Goal: Task Accomplishment & Management: Use online tool/utility

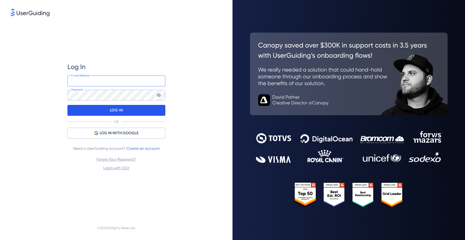
type input "helene@laft.io"
click at [111, 111] on p "LOG IN" at bounding box center [116, 110] width 13 height 9
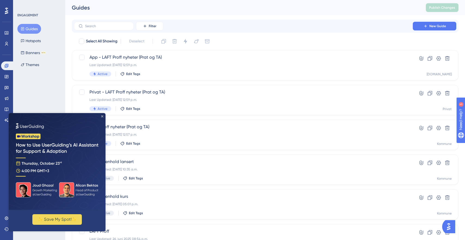
click at [102, 116] on icon "Close Preview" at bounding box center [102, 116] width 2 height 2
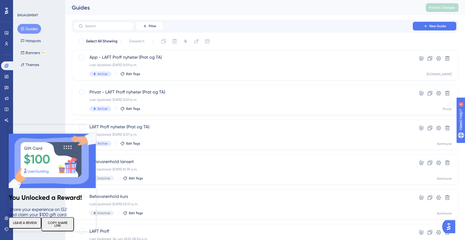
click at [93, 128] on icon "Close Preview" at bounding box center [92, 128] width 2 height 2
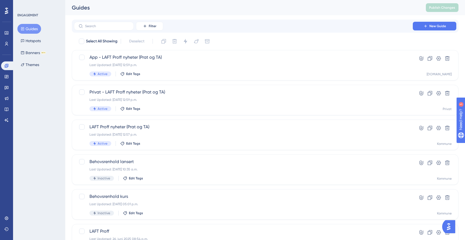
click at [70, 84] on div "Performance Users Engagement Widgets Feedback Product Updates Knowledge Base AI…" at bounding box center [265, 207] width 400 height 414
click at [437, 26] on span "New Guide" at bounding box center [438, 26] width 17 height 4
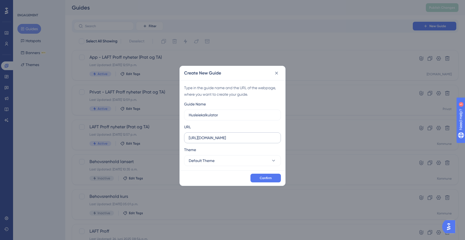
type input "Husleiekalkulator"
click at [225, 137] on input "https://kommune.ikbygg.no" at bounding box center [233, 138] width 88 height 6
type input "https://kommune.laft.io"
click at [217, 160] on button "Default Theme" at bounding box center [232, 160] width 97 height 11
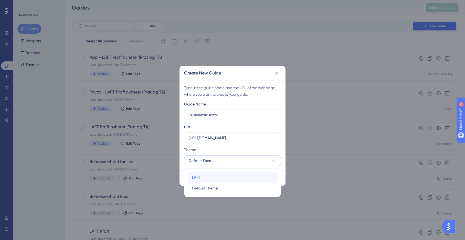
click at [212, 174] on div "LAFT LAFT" at bounding box center [232, 177] width 81 height 11
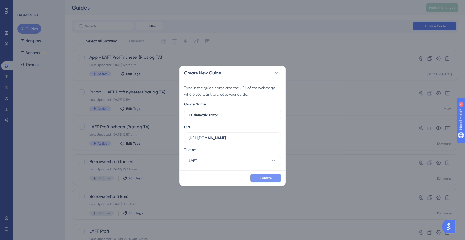
click at [258, 180] on button "Confirm" at bounding box center [266, 178] width 30 height 9
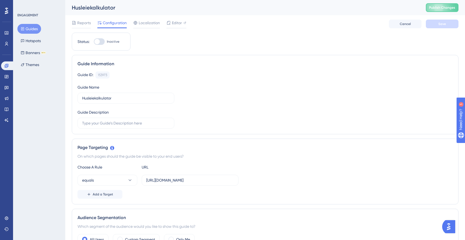
click at [98, 40] on div at bounding box center [96, 41] width 5 height 5
click at [94, 42] on input "Inactive" at bounding box center [94, 42] width 0 height 0
checkbox input "true"
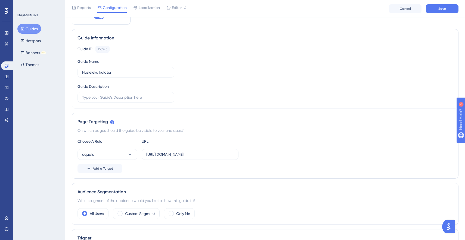
scroll to position [29, 0]
click at [182, 150] on label "https://kommune.laft.io/rental/rent_calculator?tab=residences" at bounding box center [190, 153] width 97 height 11
click at [182, 150] on input "https://kommune.laft.io/rental/rent_calculator?tab=residences" at bounding box center [190, 153] width 88 height 6
drag, startPoint x: 174, startPoint y: 153, endPoint x: 266, endPoint y: 149, distance: 91.8
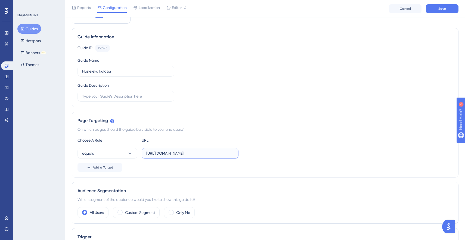
click at [266, 149] on div "equals https://kommune.laft.io/rental/rent_calculator?tab=residences" at bounding box center [266, 153] width 376 height 11
click at [226, 152] on input "https://kommune.laft.io/rental/rent_calculator?tab=residences" at bounding box center [190, 153] width 88 height 6
click at [219, 152] on input "https://kommune.laft.io/rental/rent_calculator?tab=residences" at bounding box center [190, 153] width 88 height 6
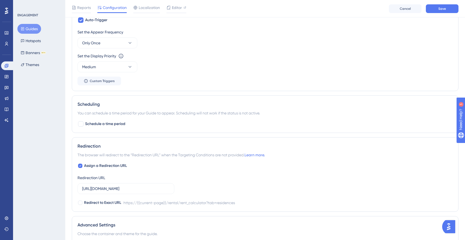
scroll to position [266, 0]
click at [78, 165] on div at bounding box center [80, 165] width 5 height 5
checkbox input "false"
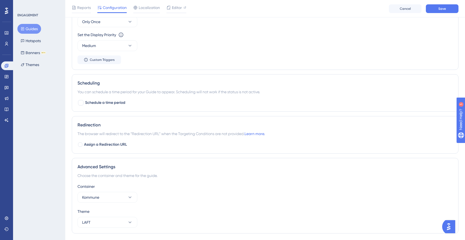
scroll to position [302, 0]
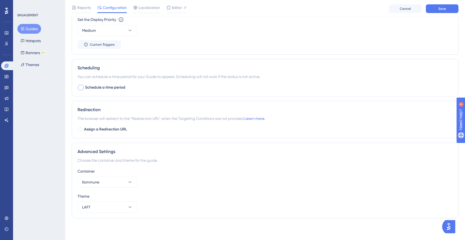
click at [80, 88] on div at bounding box center [80, 87] width 5 height 5
checkbox input "true"
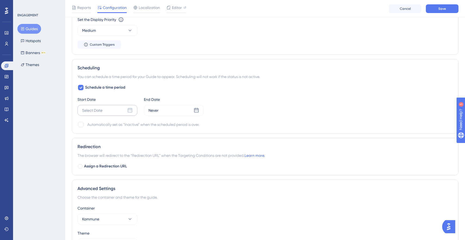
click at [88, 114] on div "Select Date" at bounding box center [108, 110] width 60 height 11
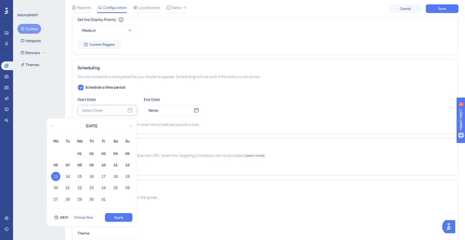
click at [78, 218] on span "Choose Now" at bounding box center [83, 218] width 19 height 4
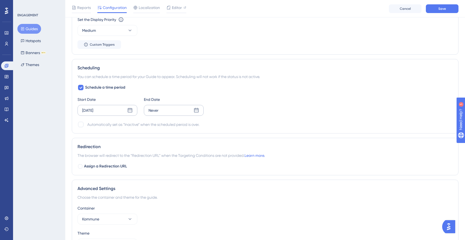
click at [161, 112] on div "Never" at bounding box center [174, 110] width 60 height 11
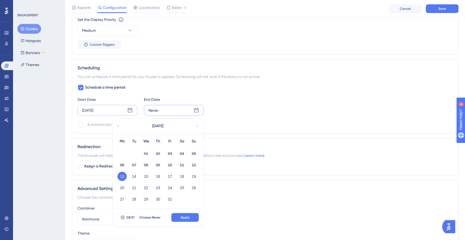
click at [196, 125] on icon at bounding box center [198, 126] width 4 height 5
click at [123, 198] on button "24" at bounding box center [122, 199] width 9 height 9
click at [189, 218] on span "Apply" at bounding box center [185, 218] width 9 height 4
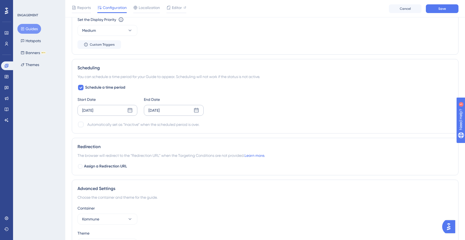
click at [99, 115] on div "Oct 13 2025" at bounding box center [108, 110] width 60 height 11
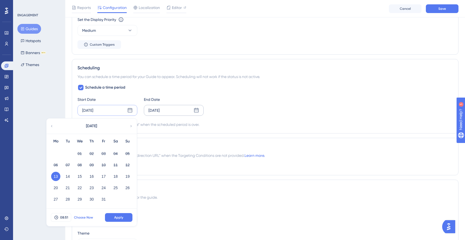
click at [87, 218] on span "Choose Now" at bounding box center [83, 218] width 19 height 4
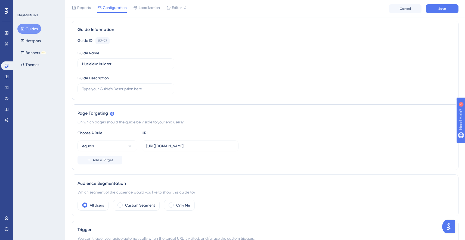
scroll to position [0, 0]
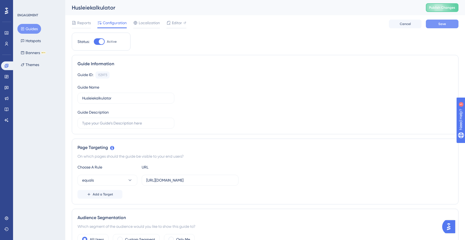
click at [443, 22] on span "Save" at bounding box center [443, 24] width 8 height 4
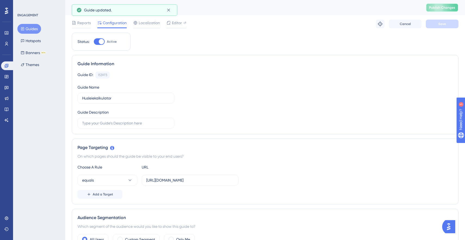
click at [440, 7] on span "Publish Changes" at bounding box center [442, 7] width 26 height 4
click at [31, 31] on button "Guides" at bounding box center [29, 29] width 24 height 10
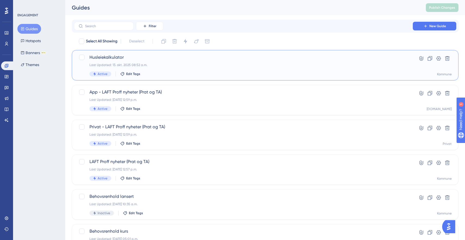
click at [101, 58] on span "Husleiekalkulator" at bounding box center [244, 57] width 308 height 7
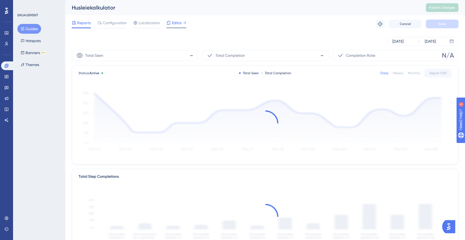
click at [175, 22] on span "Editor" at bounding box center [177, 23] width 10 height 7
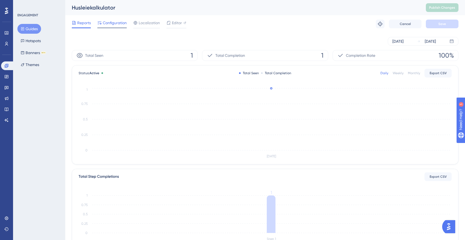
click at [116, 24] on span "Configuration" at bounding box center [115, 23] width 24 height 7
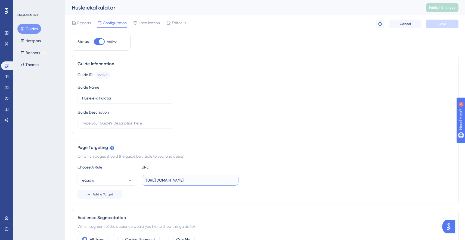
click at [182, 178] on input "https://kommune.laft.io/rental/rent_calculator?tab=residences" at bounding box center [190, 180] width 88 height 6
paste input "hjelpesenter.laft.io/no_NO/okonomi/husleiekalkulator-kommune"
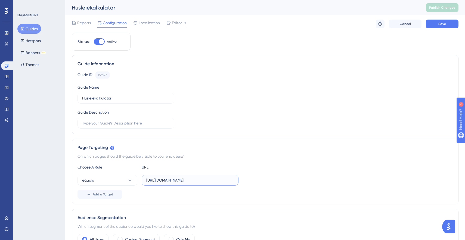
scroll to position [0, 39]
click at [447, 24] on button "Save" at bounding box center [442, 24] width 33 height 9
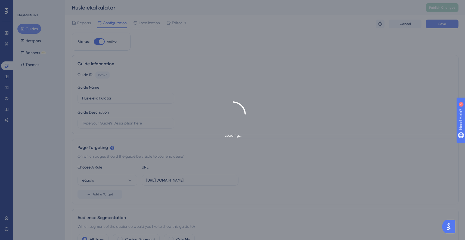
scroll to position [0, 0]
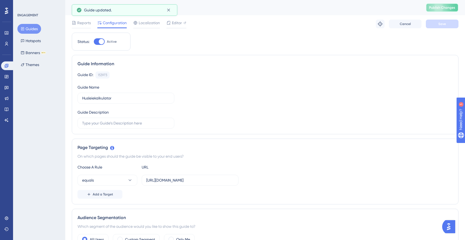
click at [442, 7] on span "Publish Changes" at bounding box center [442, 7] width 26 height 4
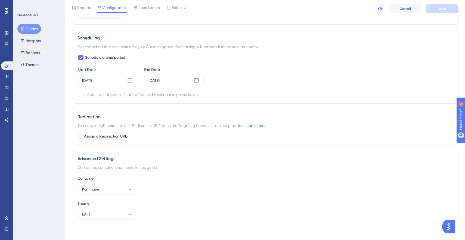
scroll to position [339, 0]
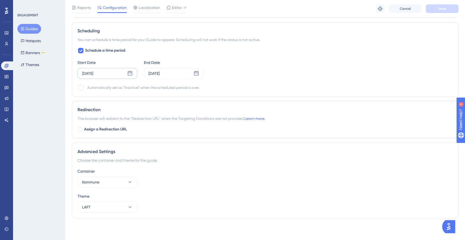
click at [106, 70] on div "Oct 13 2025" at bounding box center [108, 73] width 60 height 11
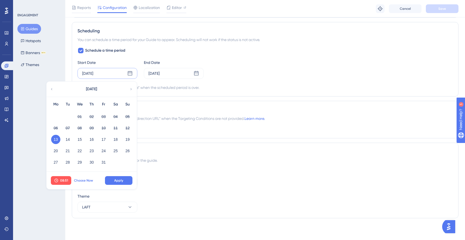
click at [85, 182] on span "Choose Now" at bounding box center [83, 181] width 19 height 4
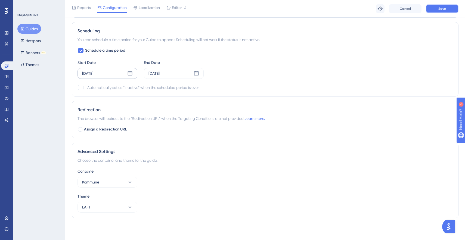
click at [437, 10] on button "Save" at bounding box center [442, 8] width 33 height 9
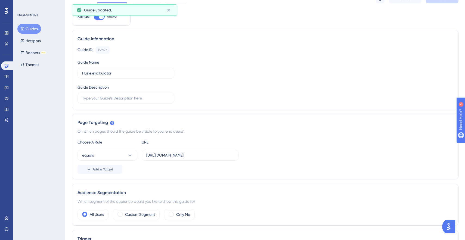
scroll to position [0, 0]
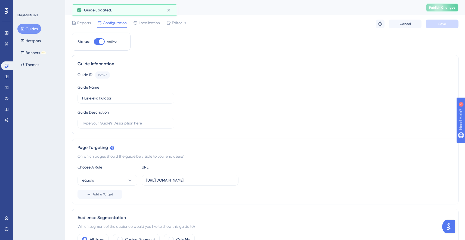
click at [442, 10] on button "Publish Changes" at bounding box center [442, 7] width 33 height 9
click at [176, 180] on input "https://hjelpesenter.laft.io/no_NO/okonomi/husleiekalkulator-kommune" at bounding box center [190, 180] width 88 height 6
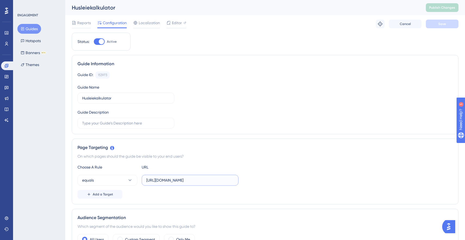
paste input "kommune.laft.io/rental/rent_calculator?tab=residences"
type input "https://kommune.laft.io/rental/rent_calculator?tab=residences"
click at [432, 26] on button "Save" at bounding box center [442, 24] width 33 height 9
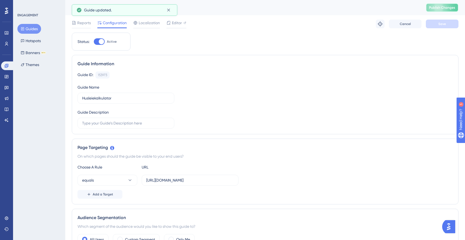
click at [438, 10] on button "Publish Changes" at bounding box center [442, 7] width 33 height 9
click at [171, 24] on div "Editor" at bounding box center [177, 23] width 20 height 7
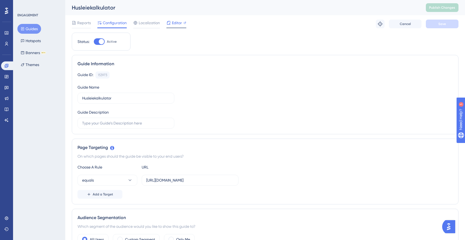
click at [173, 24] on span "Editor" at bounding box center [177, 23] width 10 height 7
click at [178, 23] on span "Editor" at bounding box center [177, 23] width 10 height 7
click at [444, 8] on span "Publish Changes" at bounding box center [442, 7] width 26 height 4
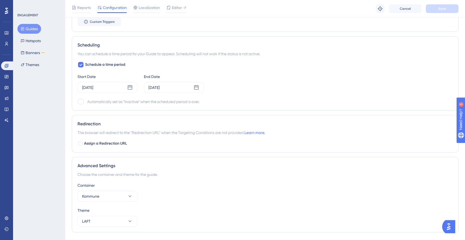
scroll to position [339, 0]
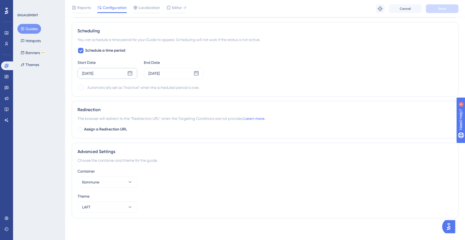
click at [105, 72] on div "Oct 13 2025" at bounding box center [108, 73] width 60 height 11
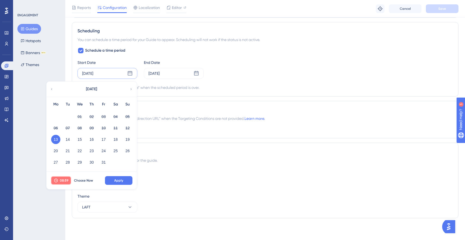
click at [60, 180] on span "08:59" at bounding box center [64, 181] width 9 height 4
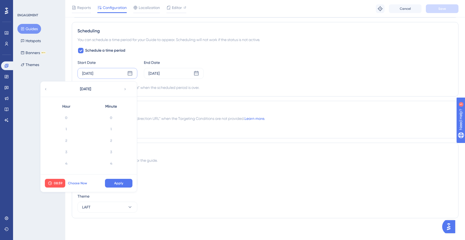
scroll to position [628, 0]
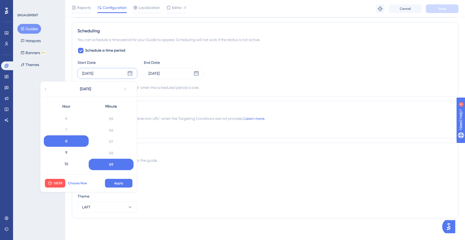
click at [79, 182] on span "Choose Now" at bounding box center [77, 183] width 19 height 4
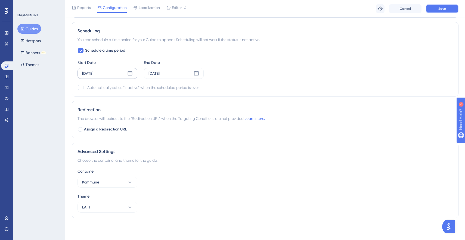
click at [442, 9] on span "Save" at bounding box center [443, 9] width 8 height 4
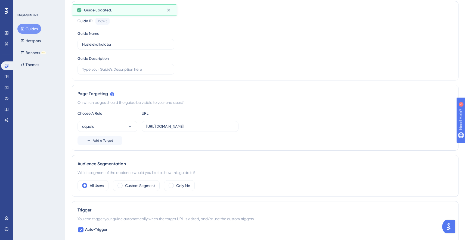
scroll to position [0, 0]
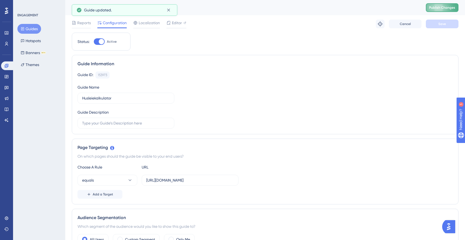
click at [442, 8] on span "Publish Changes" at bounding box center [442, 7] width 26 height 4
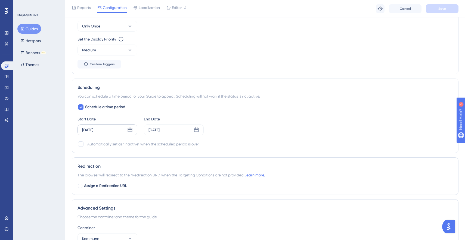
scroll to position [339, 0]
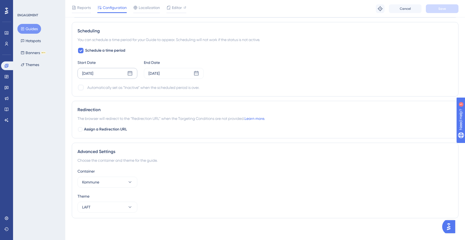
click at [110, 74] on div "Oct 13 2025" at bounding box center [108, 73] width 60 height 11
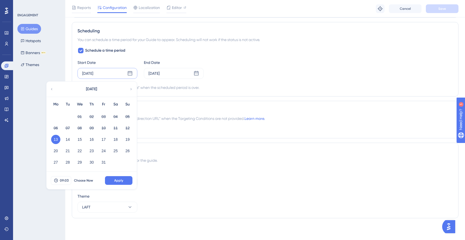
click at [162, 27] on div "Scheduling You can schedule a time period for your Guide to appear. Scheduling …" at bounding box center [265, 59] width 387 height 75
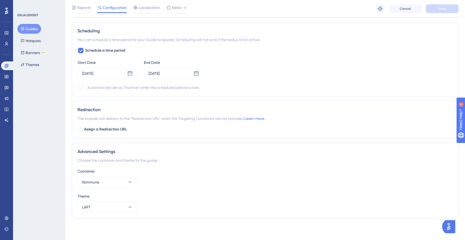
scroll to position [0, 0]
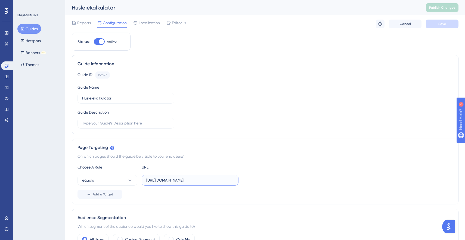
click at [188, 182] on input "https://kommune.laft.io/rental/rent_calculator?tab=residences" at bounding box center [190, 180] width 88 height 6
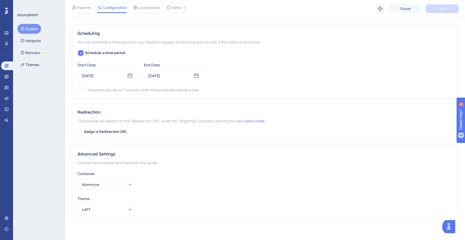
scroll to position [339, 0]
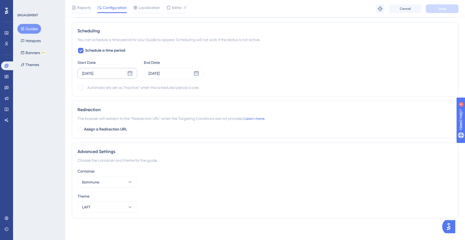
click at [93, 73] on div "Oct 13 2025" at bounding box center [87, 73] width 11 height 7
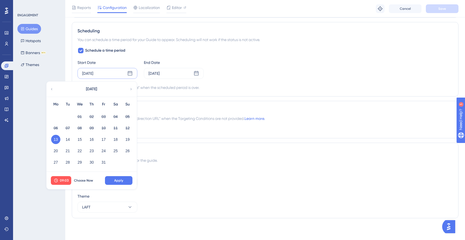
scroll to position [0, 0]
click at [80, 179] on span "Choose Now" at bounding box center [83, 181] width 19 height 4
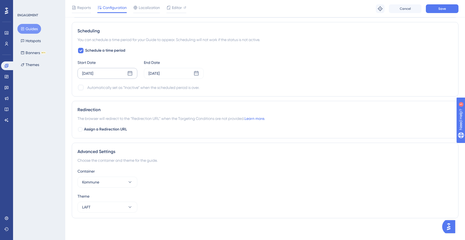
click at [92, 75] on div "Oct 13 2025" at bounding box center [87, 73] width 11 height 7
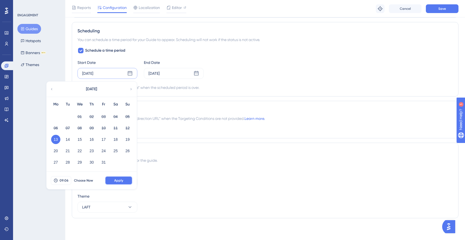
click at [118, 182] on span "Apply" at bounding box center [118, 181] width 9 height 4
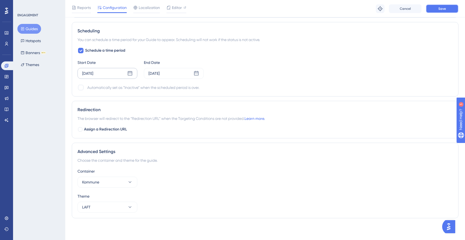
click at [439, 7] on span "Save" at bounding box center [443, 9] width 8 height 4
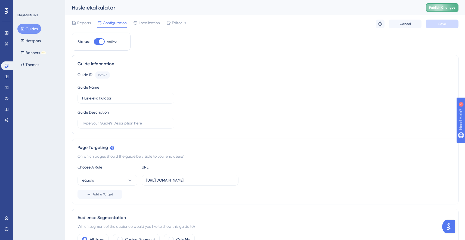
click at [430, 9] on span "Publish Changes" at bounding box center [442, 7] width 26 height 4
